Goal: Transaction & Acquisition: Purchase product/service

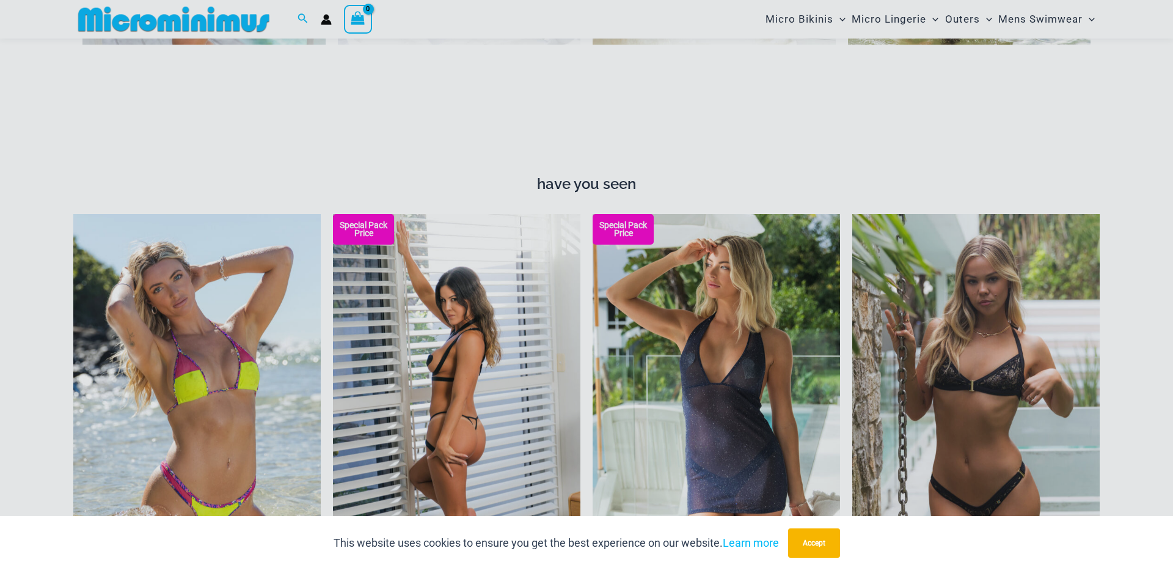
scroll to position [1123, 0]
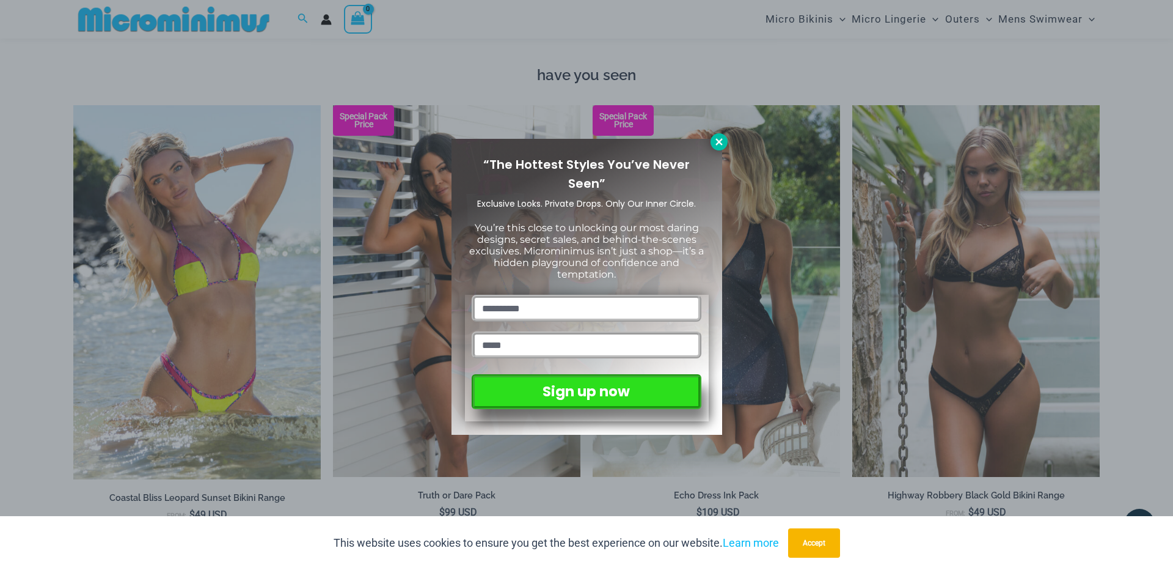
click at [720, 144] on icon at bounding box center [719, 141] width 11 height 11
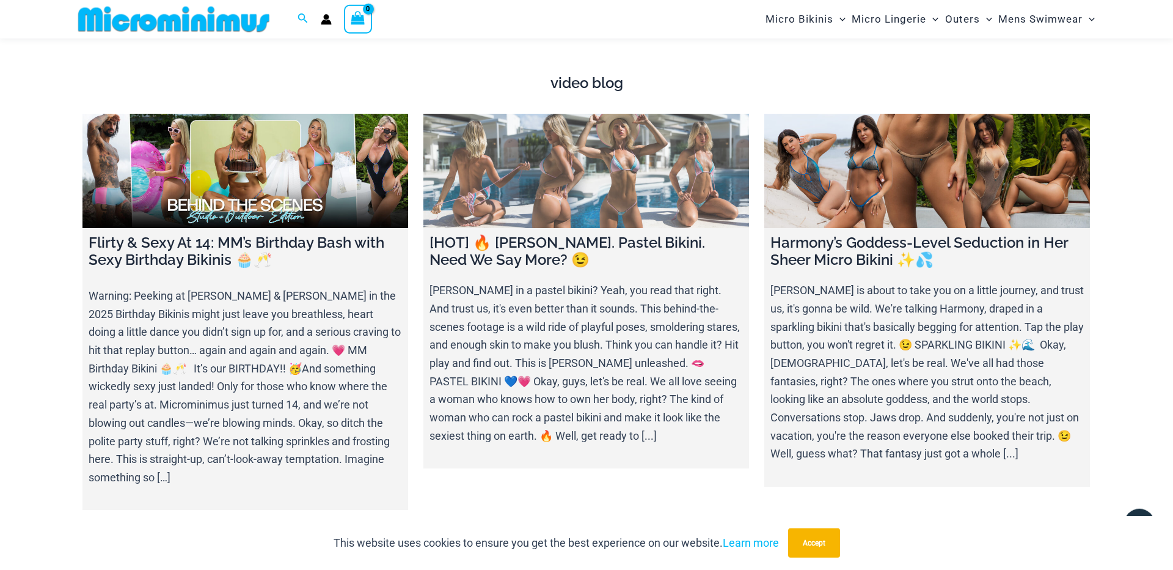
scroll to position [4257, 0]
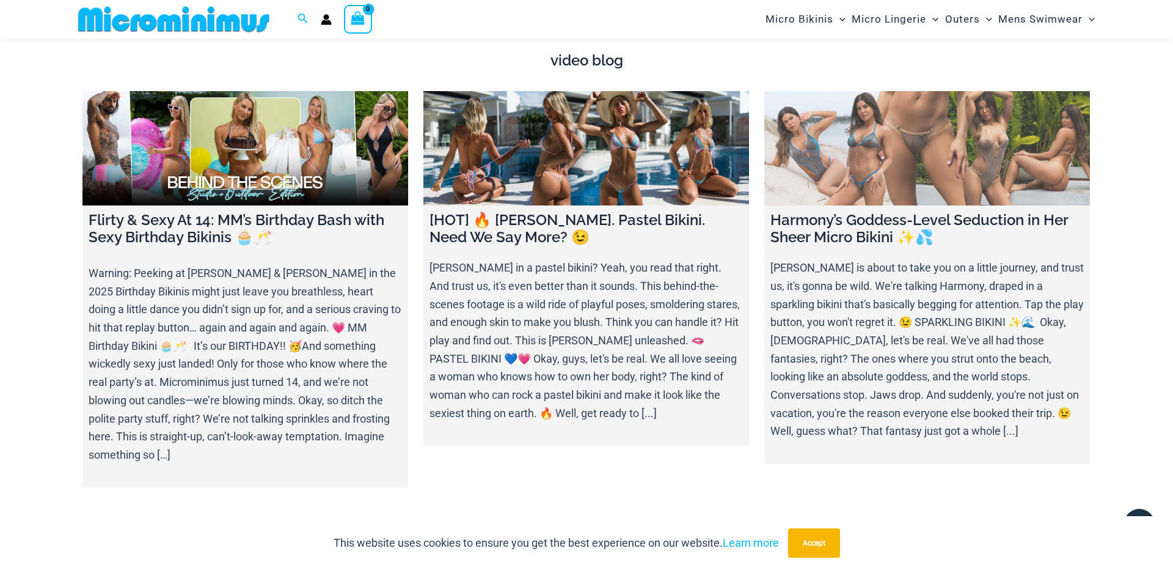
click at [952, 156] on link at bounding box center [927, 148] width 326 height 114
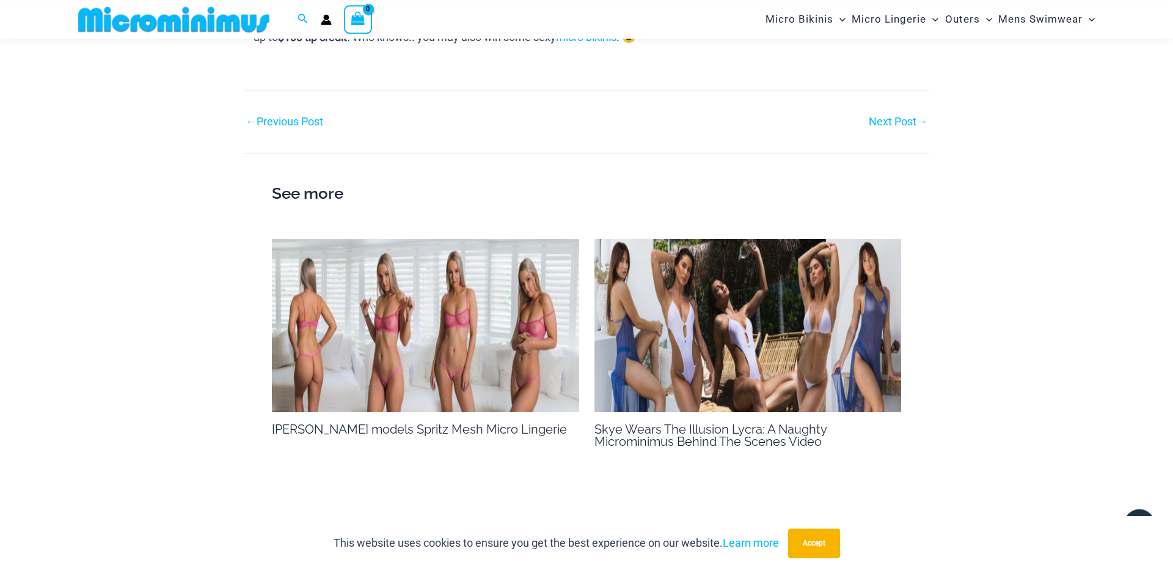
scroll to position [1800, 0]
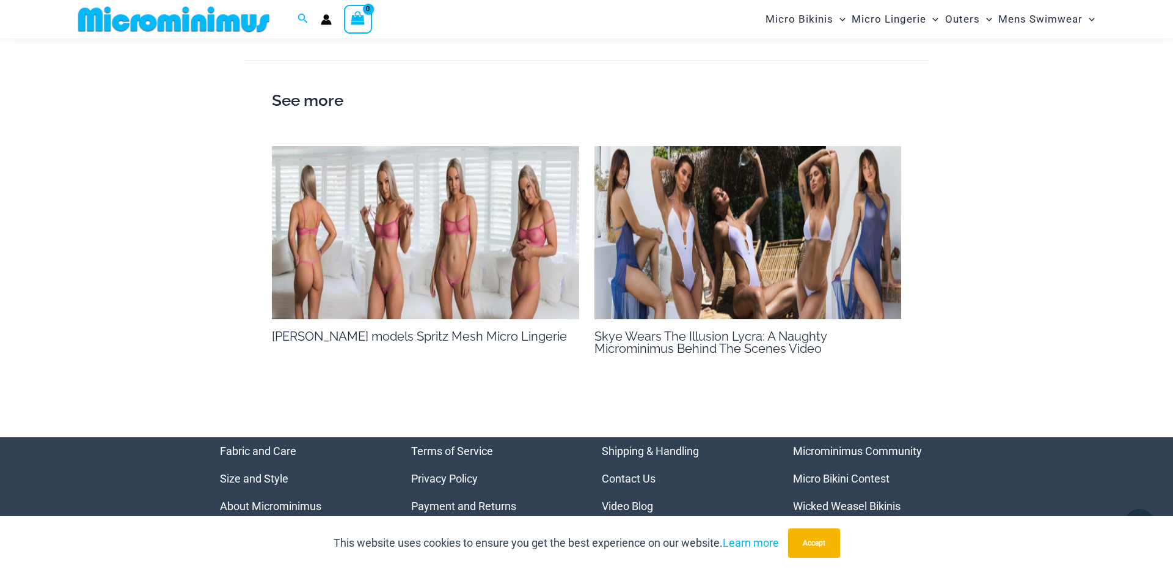
click at [461, 313] on img at bounding box center [425, 232] width 307 height 173
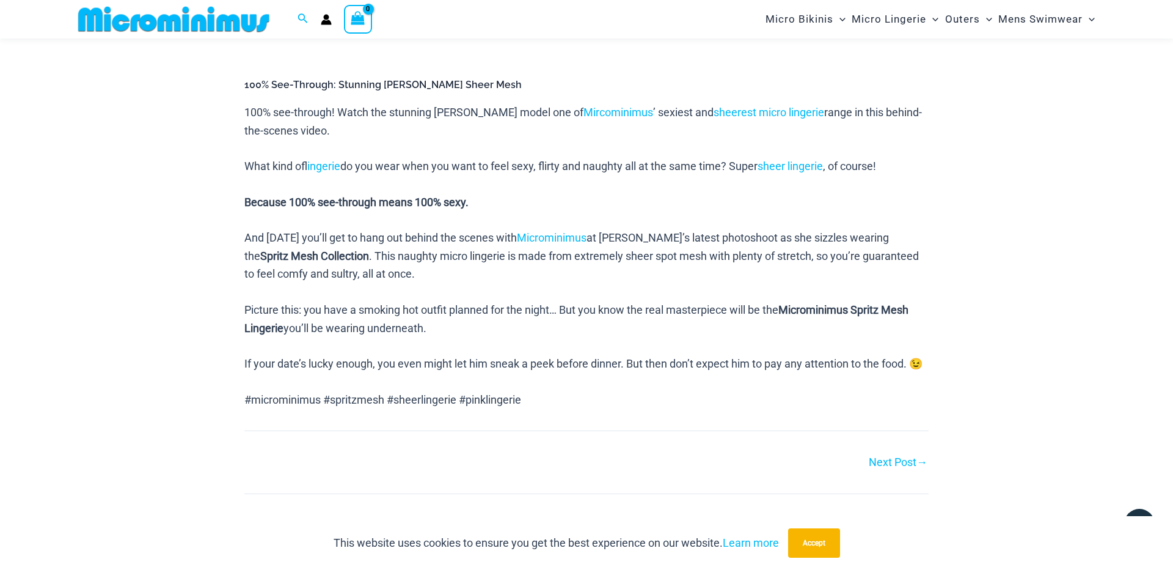
scroll to position [337, 0]
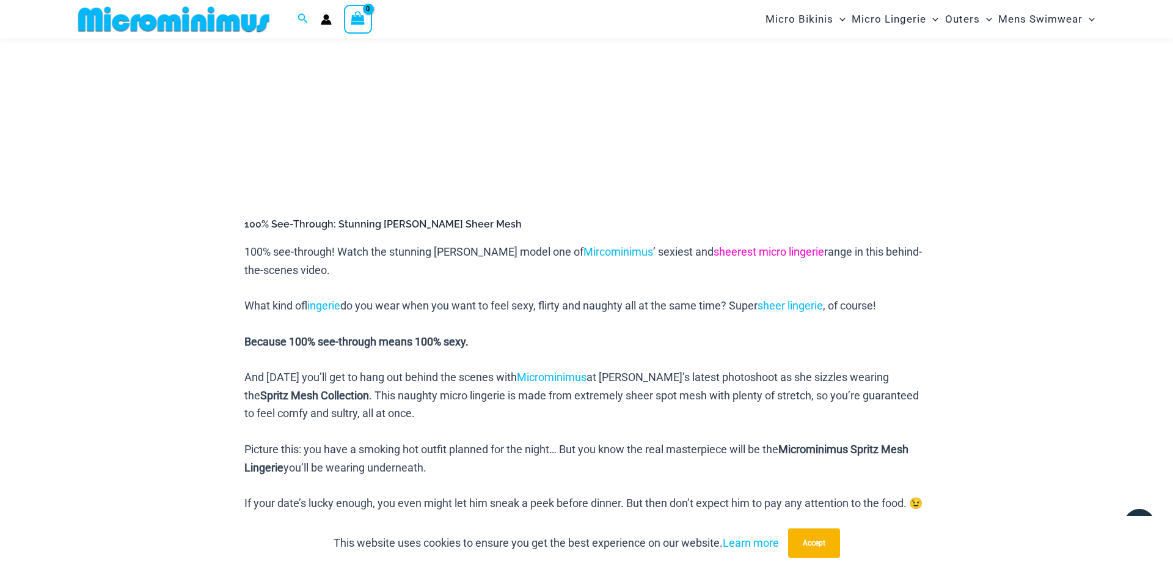
click at [814, 252] on link "sheerest micro lingerie" at bounding box center [769, 251] width 111 height 13
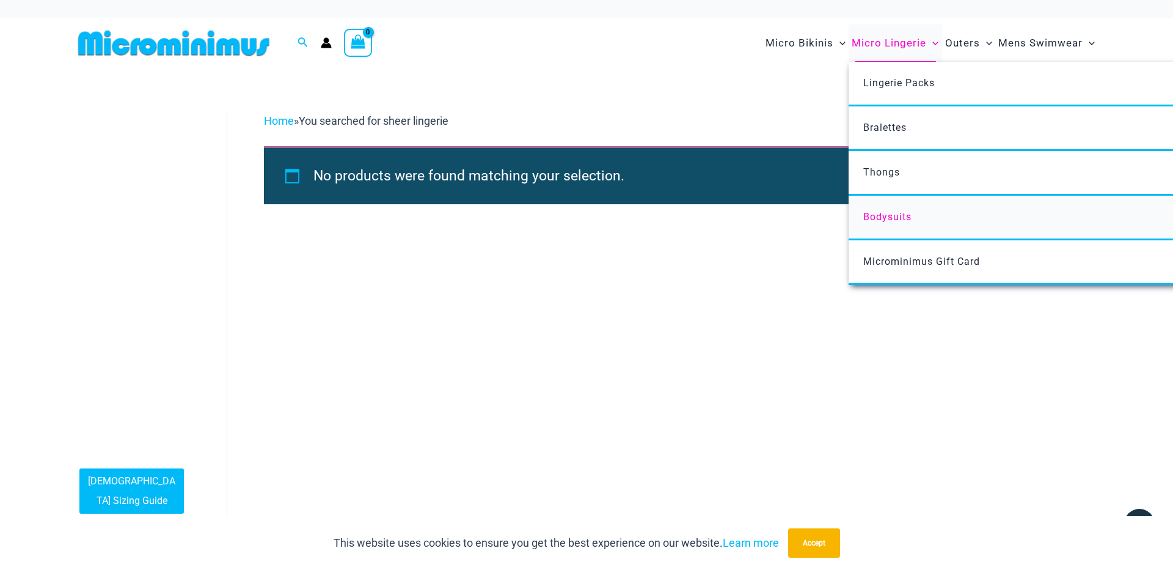
click at [863, 219] on span "Bodysuits" at bounding box center [887, 217] width 48 height 12
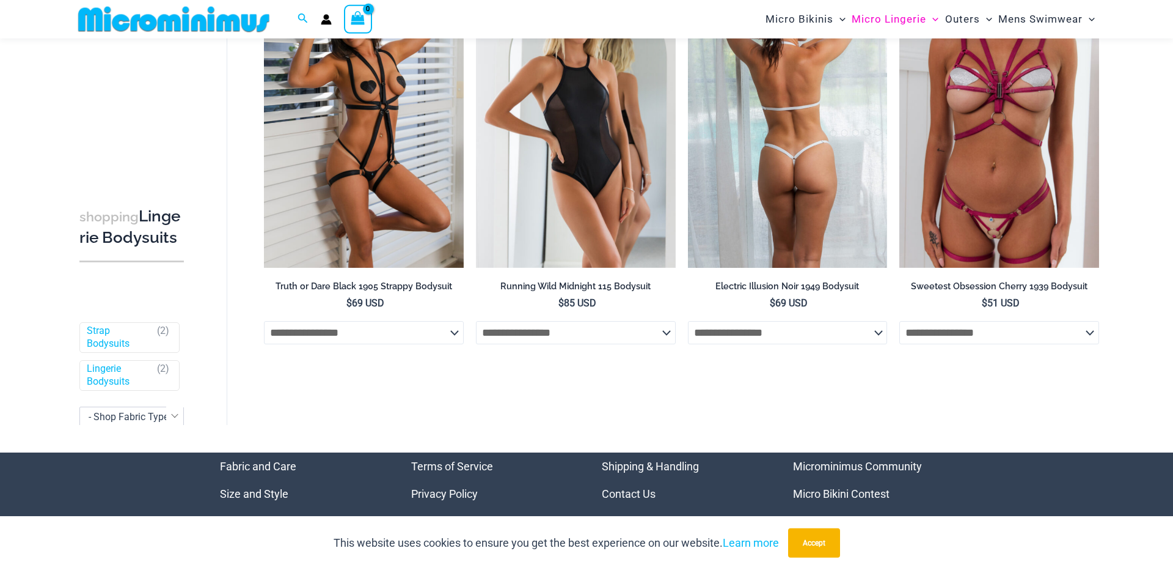
scroll to position [198, 0]
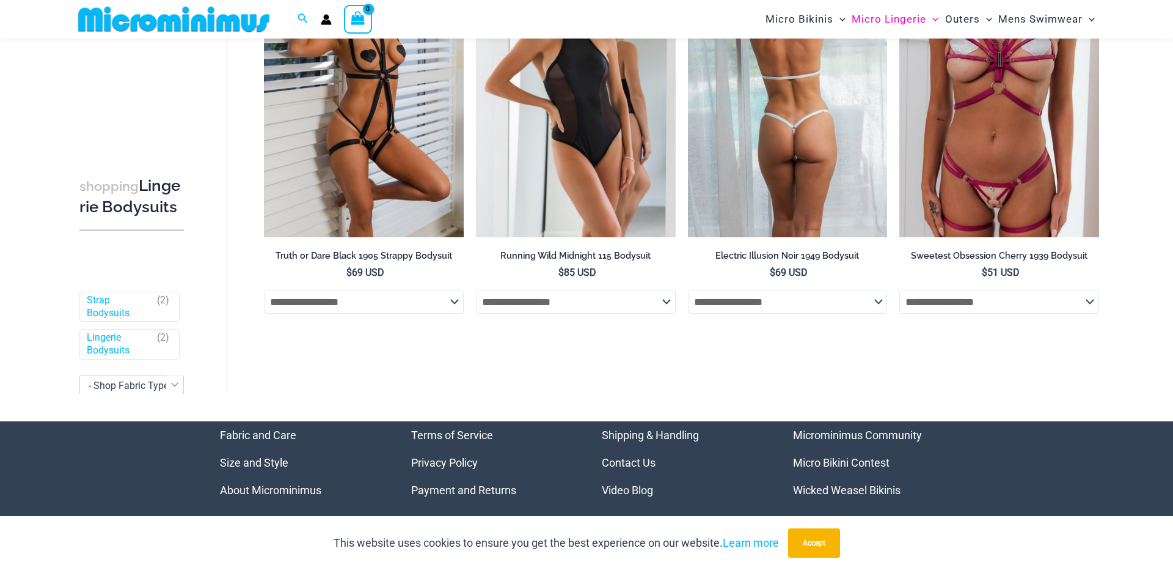
click at [688, 290] on select "**********" at bounding box center [788, 301] width 200 height 23
click at [805, 167] on li "**********" at bounding box center [788, 131] width 200 height 389
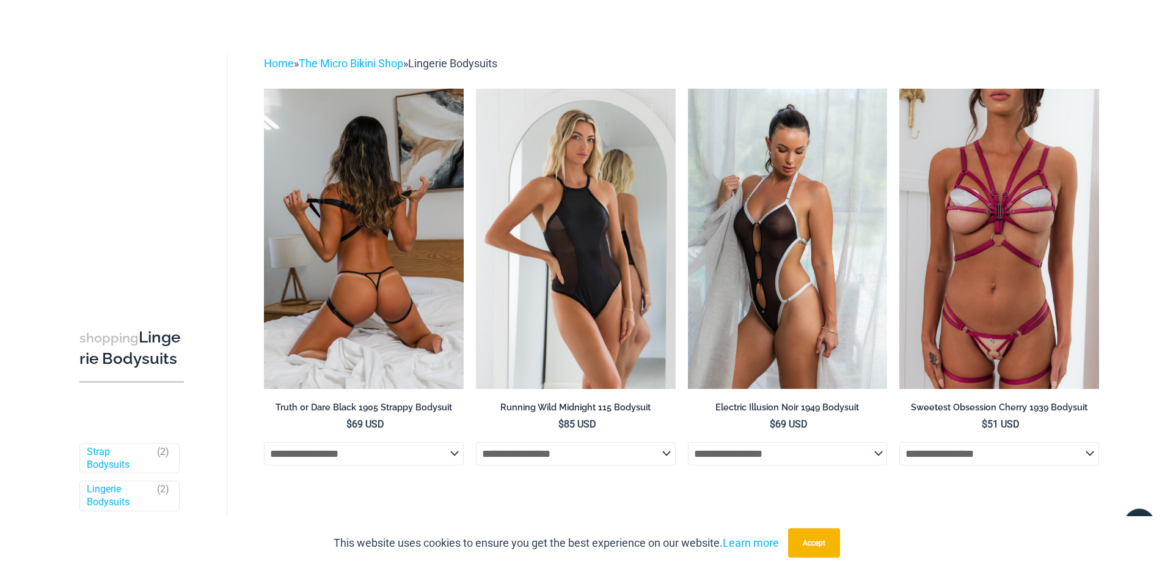
scroll to position [0, 0]
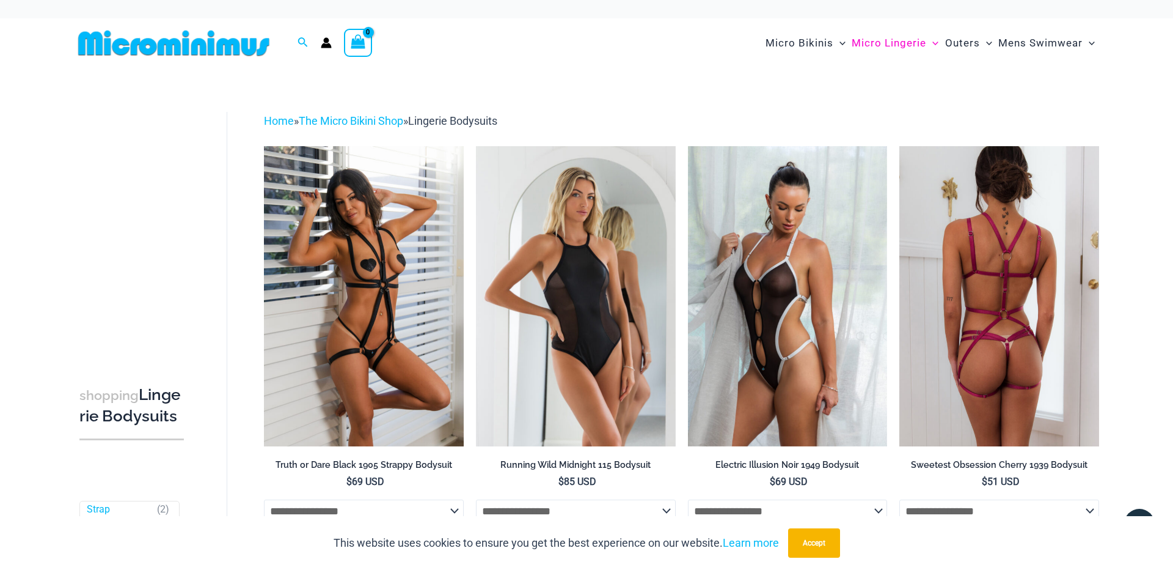
click at [989, 357] on img at bounding box center [1000, 295] width 200 height 299
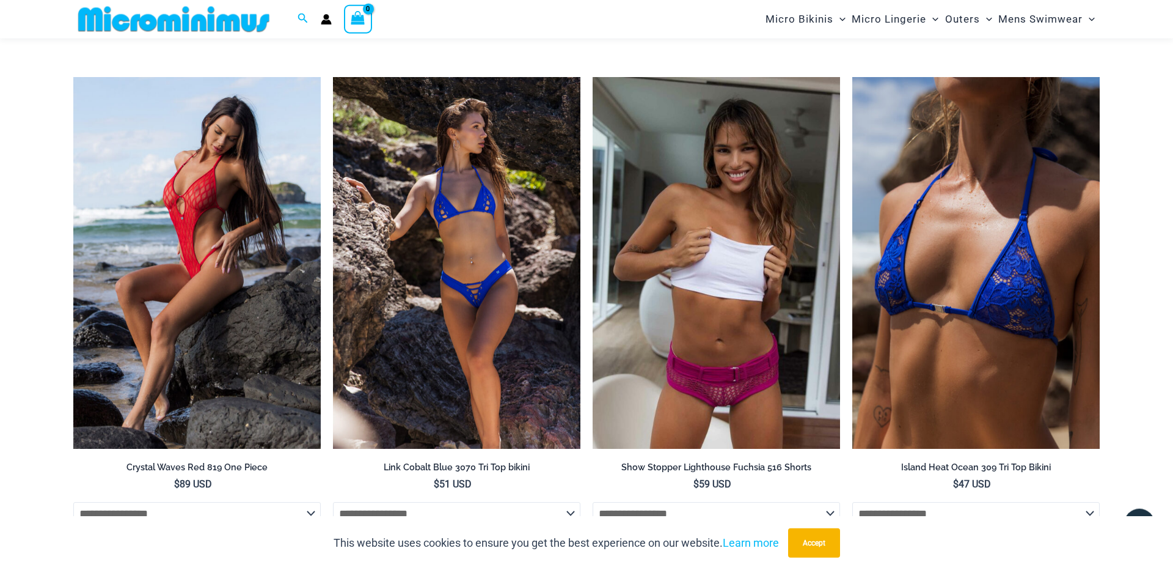
scroll to position [2845, 0]
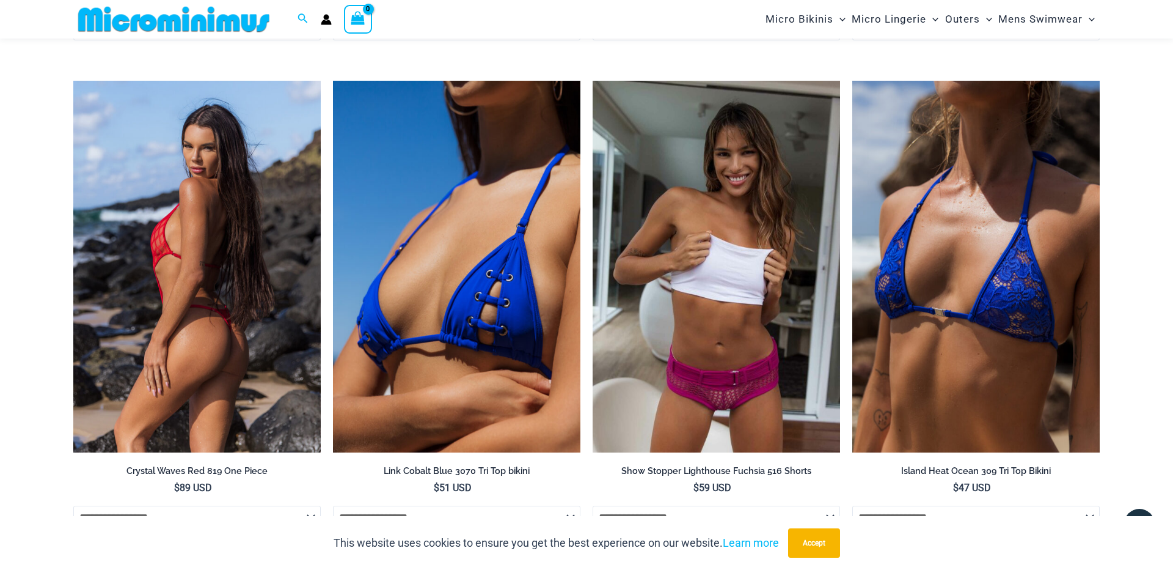
click at [179, 319] on img at bounding box center [196, 267] width 247 height 372
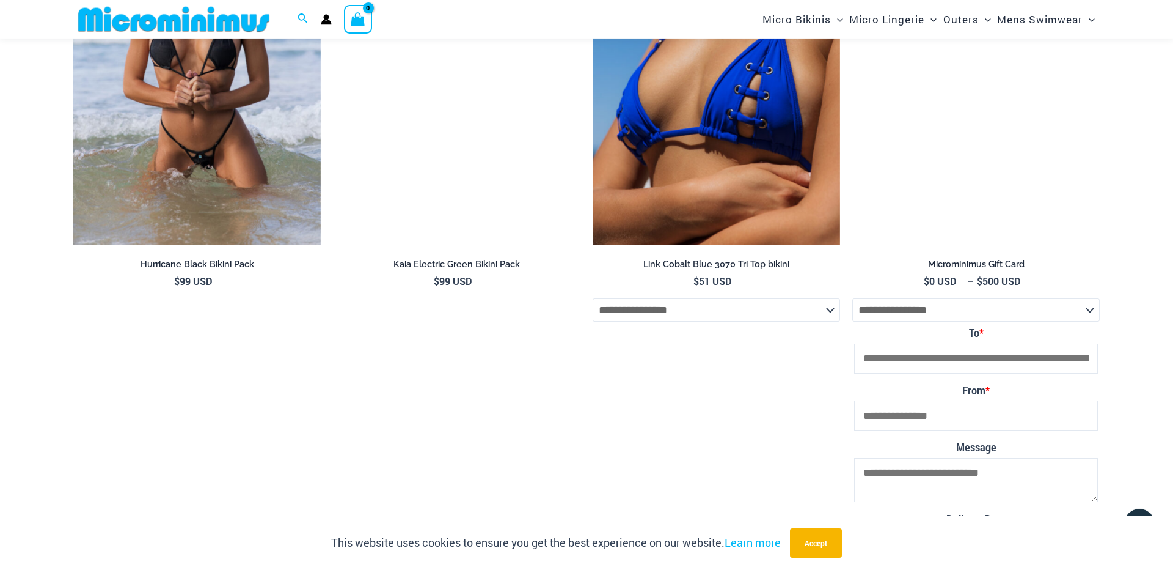
scroll to position [3960, 0]
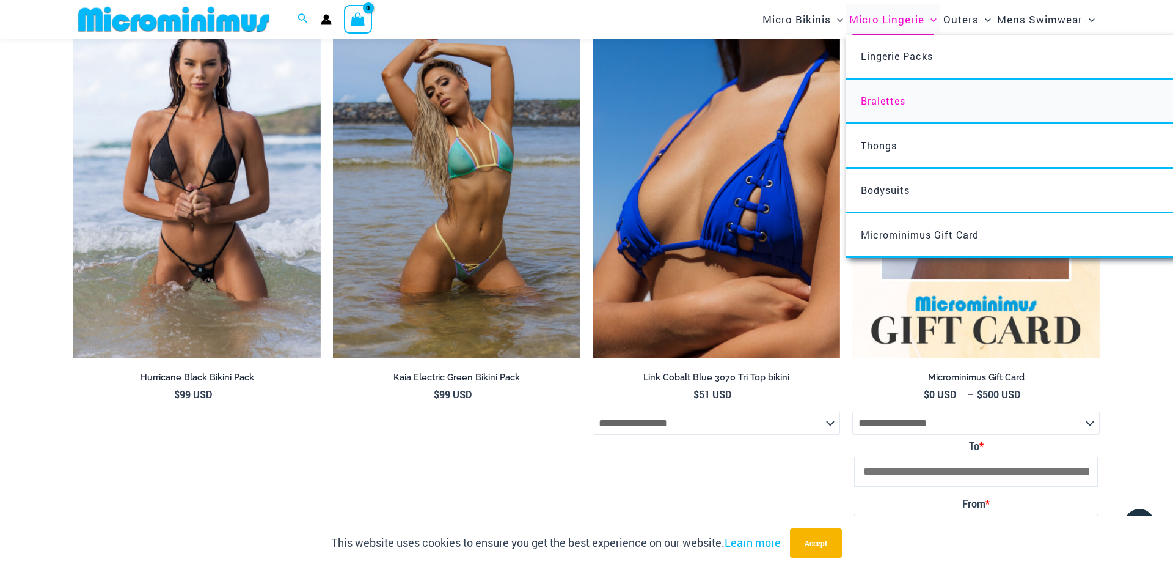
click at [894, 104] on span "Bralettes" at bounding box center [883, 100] width 45 height 13
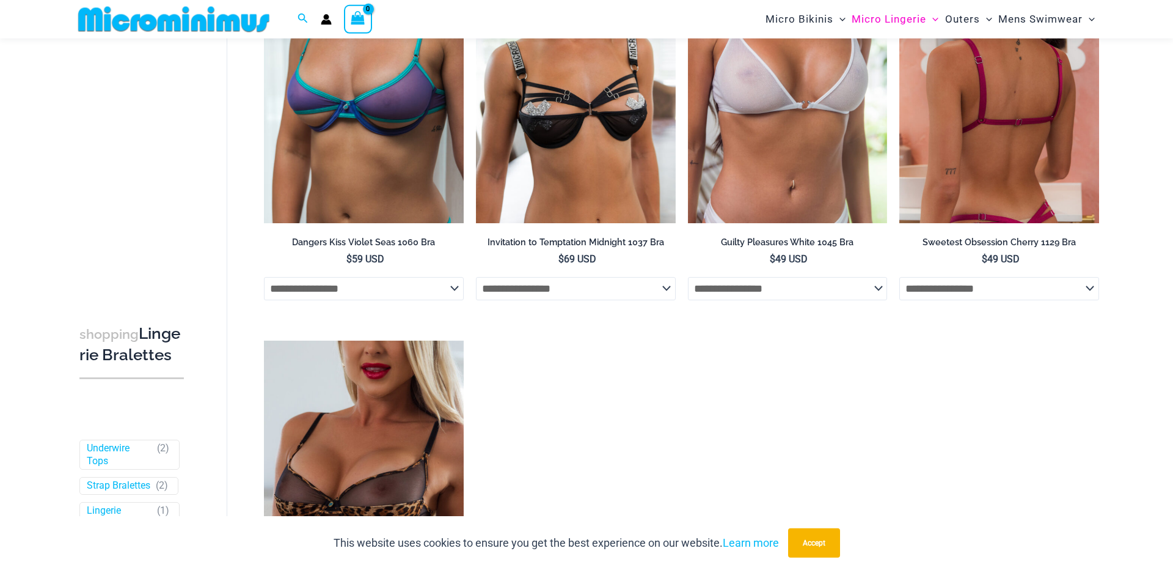
scroll to position [755, 0]
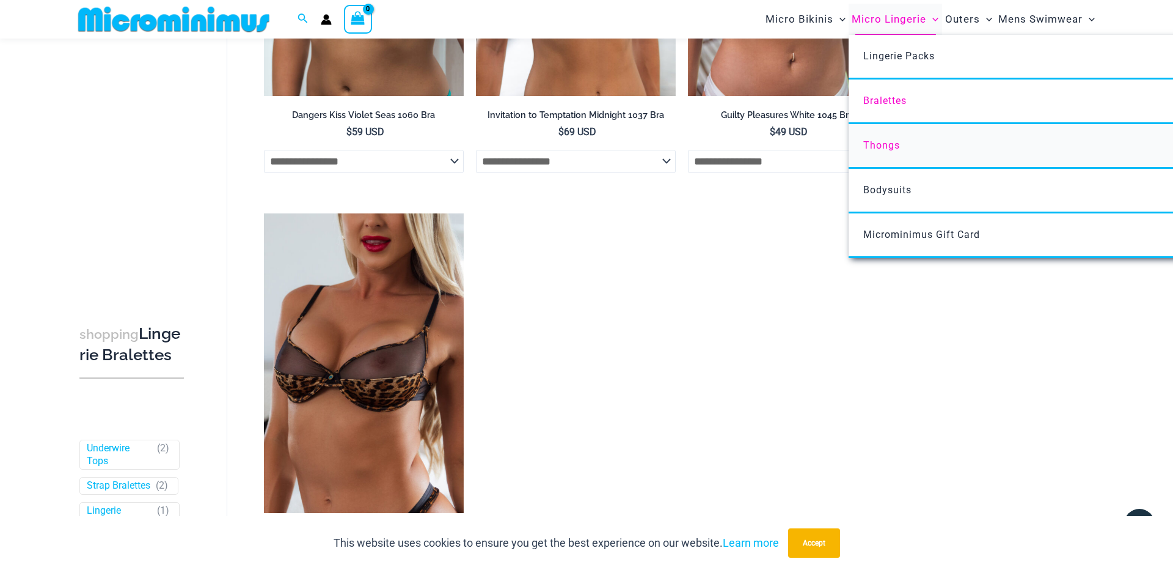
click at [863, 149] on span "Thongs" at bounding box center [881, 145] width 37 height 12
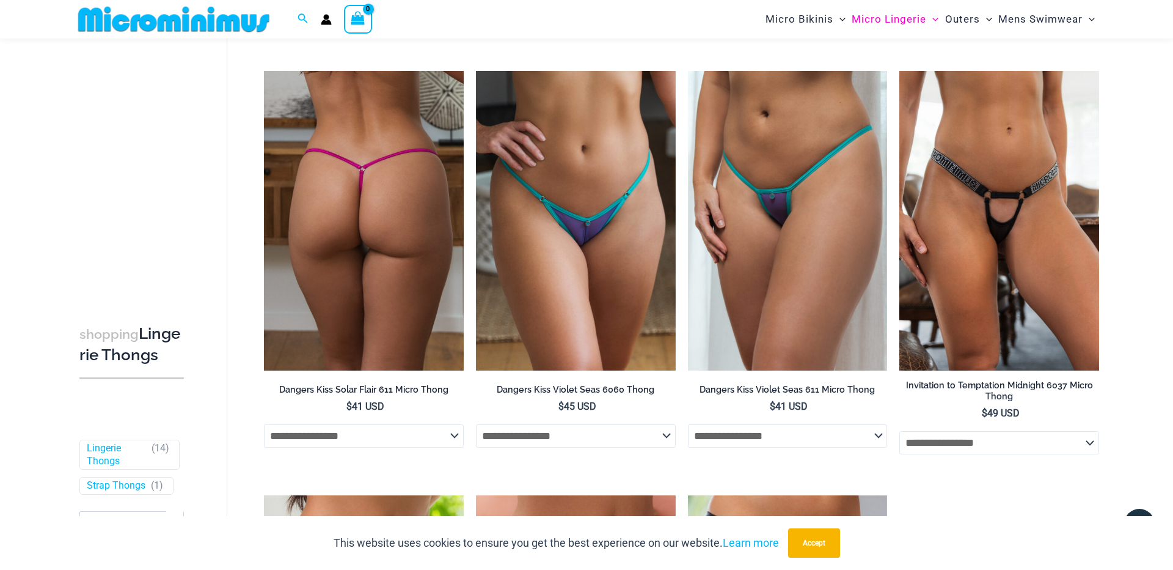
scroll to position [895, 0]
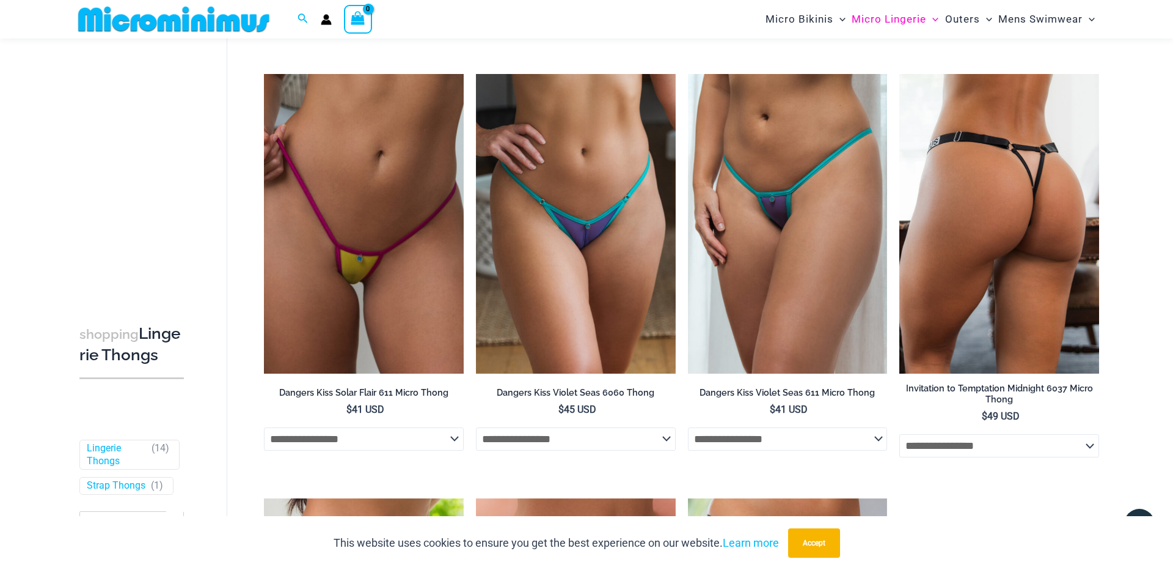
click at [1007, 247] on img at bounding box center [1000, 223] width 200 height 299
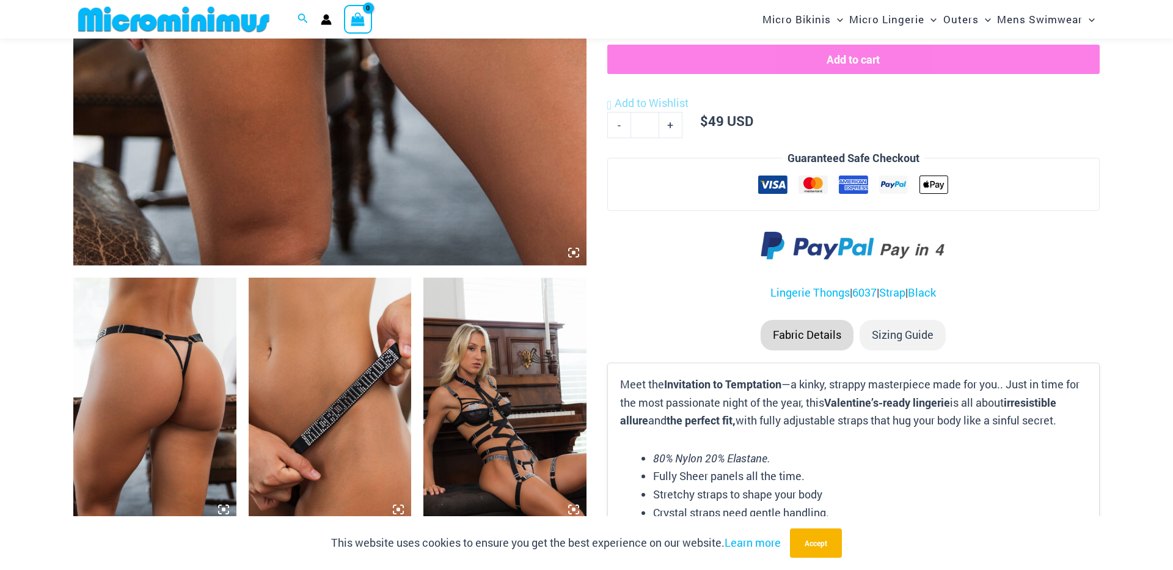
scroll to position [755, 0]
